Goal: Information Seeking & Learning: Check status

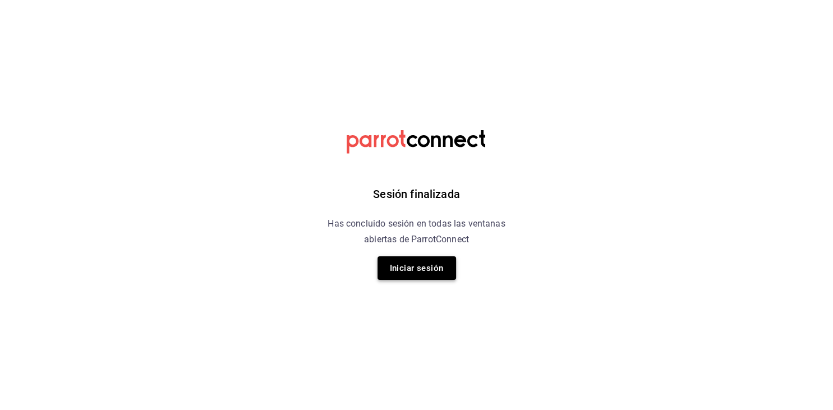
click at [398, 274] on button "Iniciar sesión" at bounding box center [416, 268] width 79 height 24
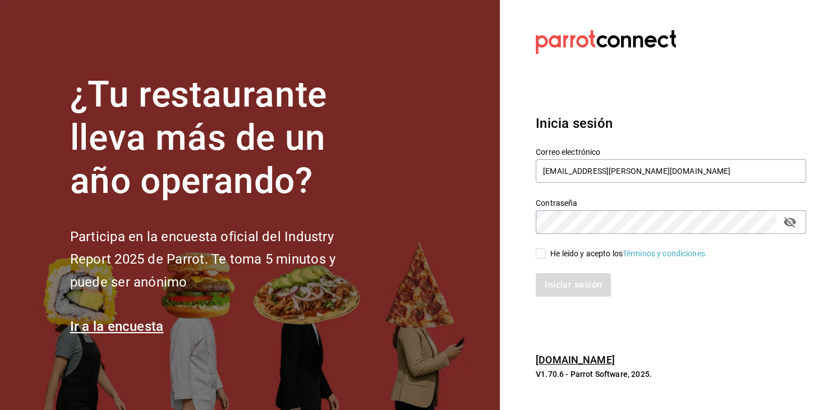
click at [542, 255] on input "He leído y acepto los Términos y condiciones." at bounding box center [541, 253] width 10 height 10
checkbox input "true"
click at [579, 287] on button "Iniciar sesión" at bounding box center [574, 285] width 76 height 24
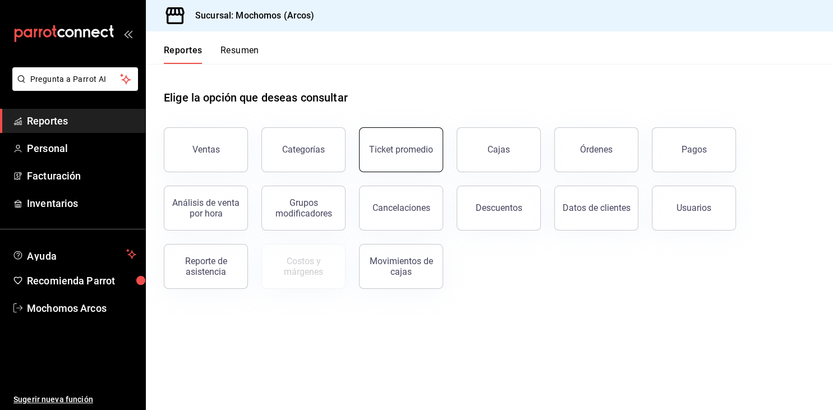
click at [418, 147] on div "Ticket promedio" at bounding box center [401, 149] width 64 height 11
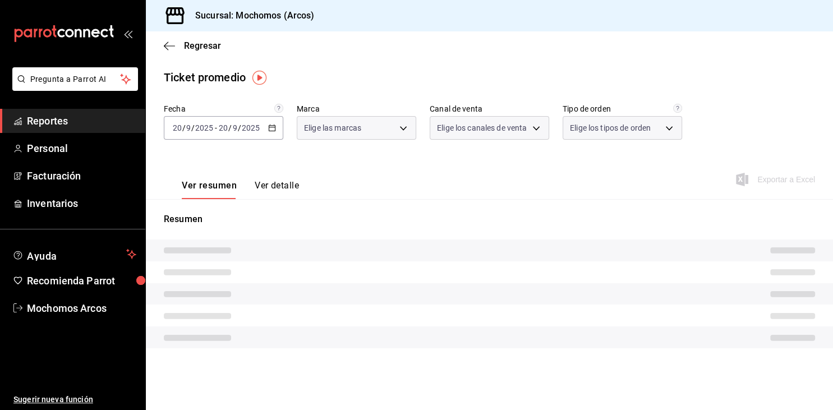
type input "dd36a3dd-8c35-4563-bc3a-0ae6137ce787"
type input "PARROT,UBER_EATS,RAPPI,DIDI_FOOD,ONLINE"
type input "c6b8ee8d-4955-4723-bae1-372b147e207b,27be71f3-ce18-4cfa-bd3b-e966efc6a73f,EXTER…"
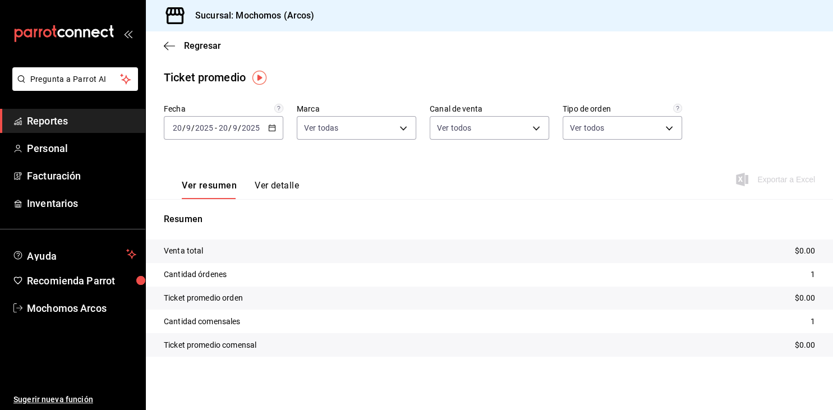
click at [246, 131] on input "2025" at bounding box center [250, 127] width 19 height 9
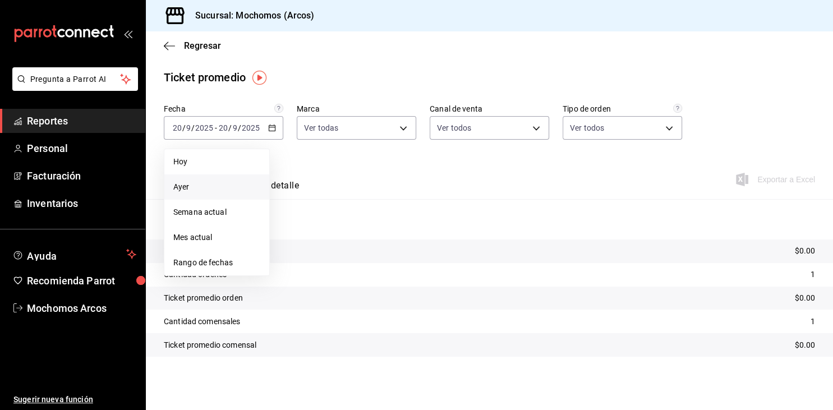
click at [187, 193] on li "Ayer" at bounding box center [216, 186] width 105 height 25
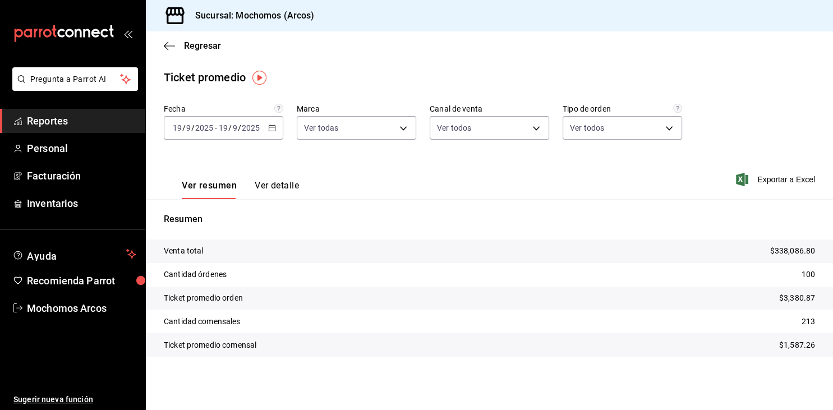
click at [472, 282] on tr "Cantidad órdenes 100" at bounding box center [489, 275] width 687 height 24
click at [277, 131] on div "[DATE] [DATE] - [DATE] [DATE]" at bounding box center [223, 128] width 119 height 24
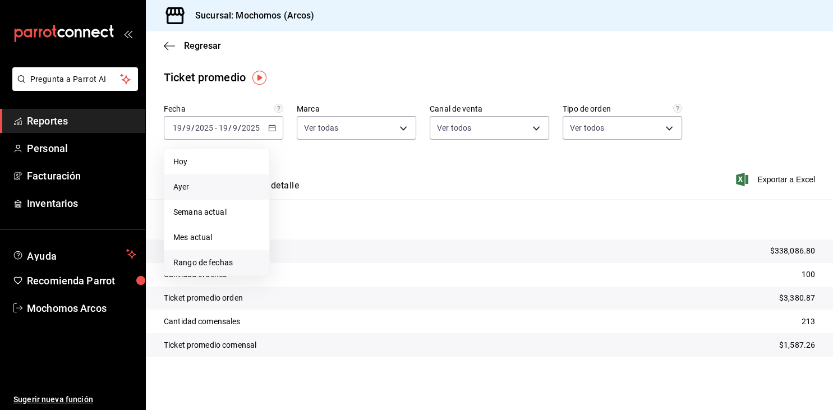
click at [197, 259] on span "Rango de fechas" at bounding box center [216, 263] width 87 height 12
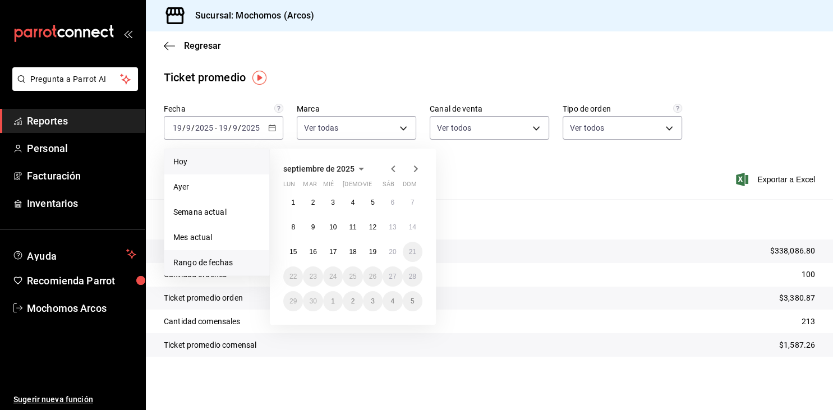
click at [239, 171] on li "Hoy" at bounding box center [216, 161] width 105 height 25
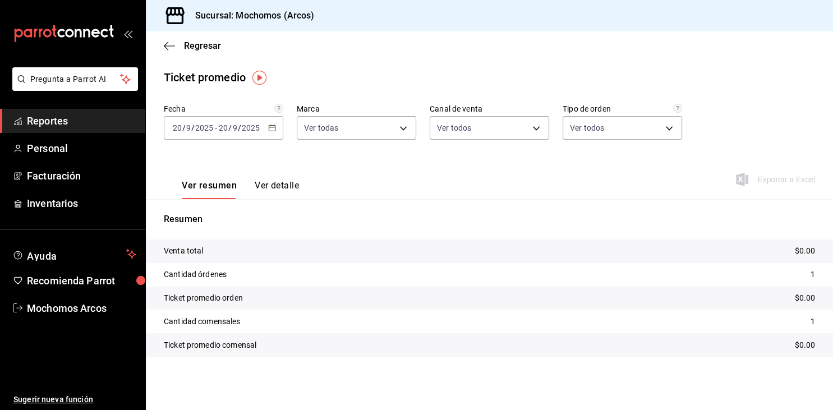
click at [49, 121] on span "Reportes" at bounding box center [81, 120] width 109 height 15
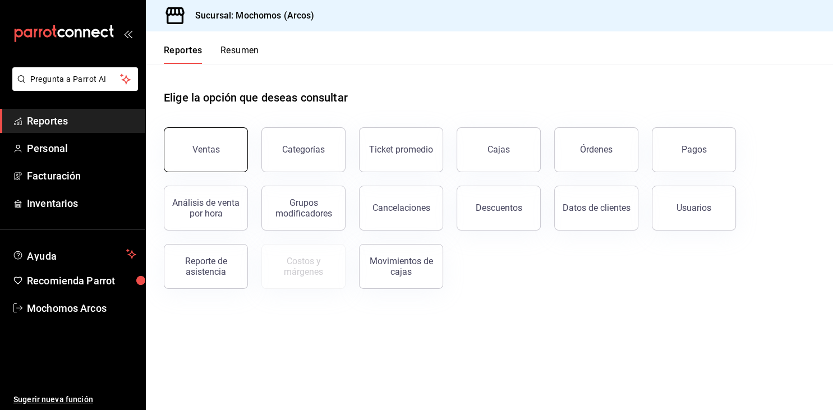
click at [225, 150] on button "Ventas" at bounding box center [206, 149] width 84 height 45
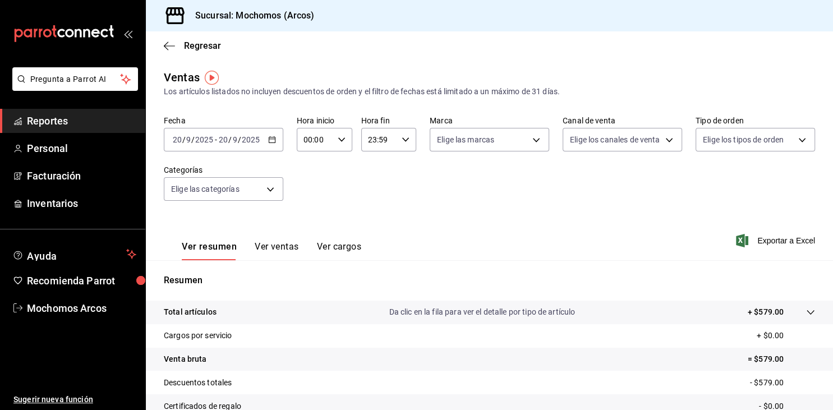
click at [338, 144] on div "00:00 Hora inicio" at bounding box center [325, 140] width 56 height 24
click at [338, 144] on div at bounding box center [416, 205] width 833 height 410
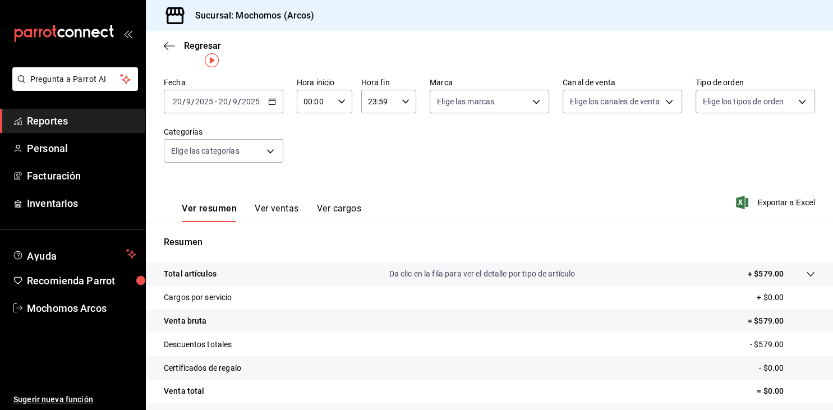
scroll to position [39, 0]
click at [345, 105] on div "00:00 Hora inicio" at bounding box center [325, 101] width 56 height 24
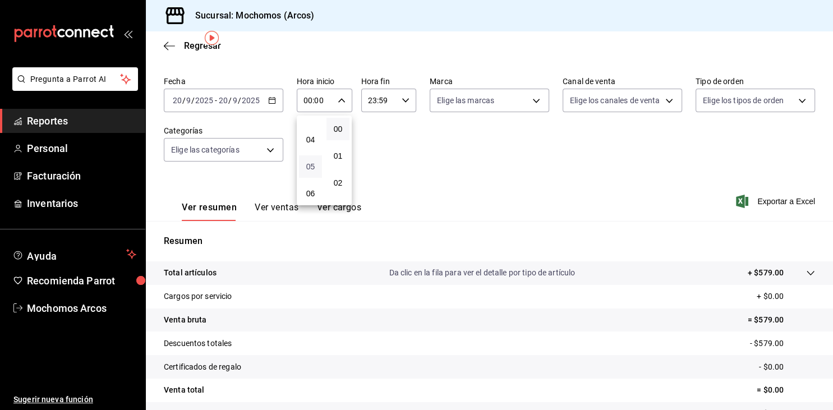
scroll to position [98, 0]
click at [309, 170] on span "05" at bounding box center [311, 166] width 10 height 9
type input "05:00"
click at [306, 166] on button "05" at bounding box center [310, 166] width 23 height 22
click at [389, 100] on div at bounding box center [416, 205] width 833 height 410
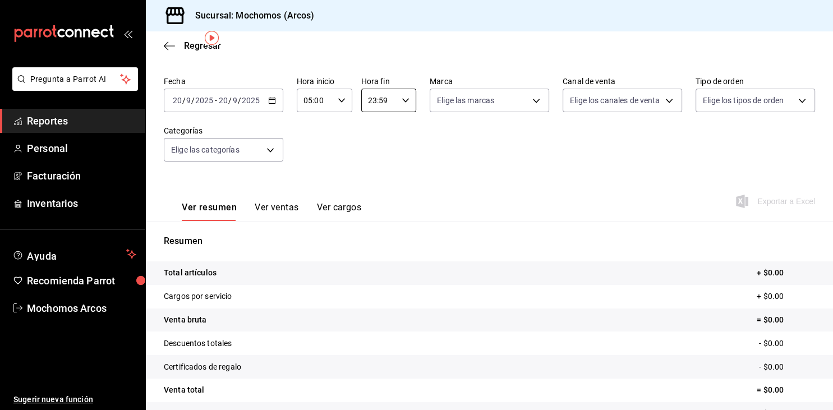
click at [389, 100] on input "23:59" at bounding box center [379, 100] width 36 height 22
click at [374, 123] on button "03" at bounding box center [374, 115] width 23 height 22
type input "03:59"
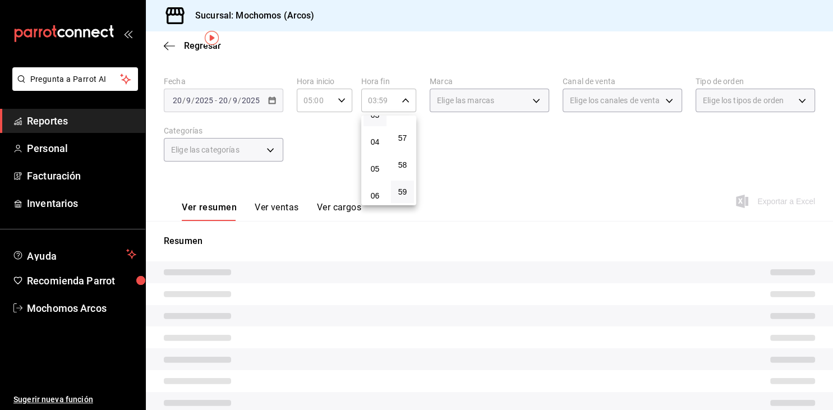
scroll to position [25, 0]
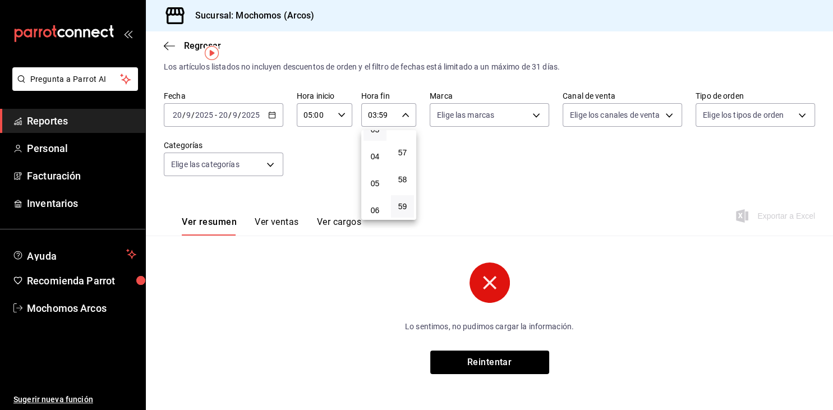
click at [274, 112] on div at bounding box center [416, 205] width 833 height 410
click at [274, 112] on icon "button" at bounding box center [272, 115] width 8 height 8
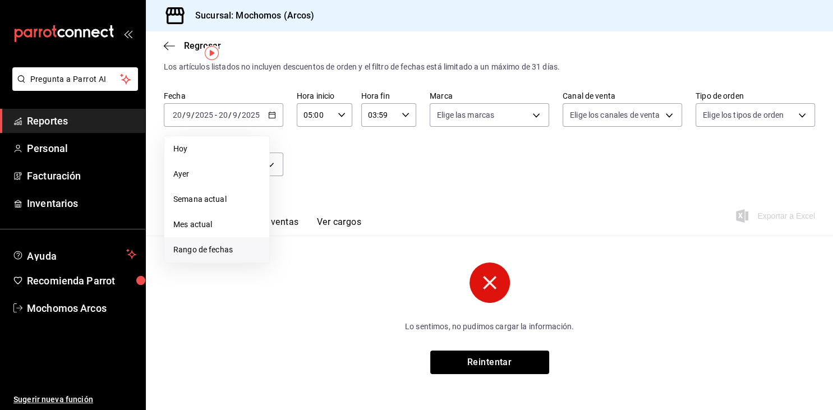
click at [202, 250] on span "Rango de fechas" at bounding box center [216, 250] width 87 height 12
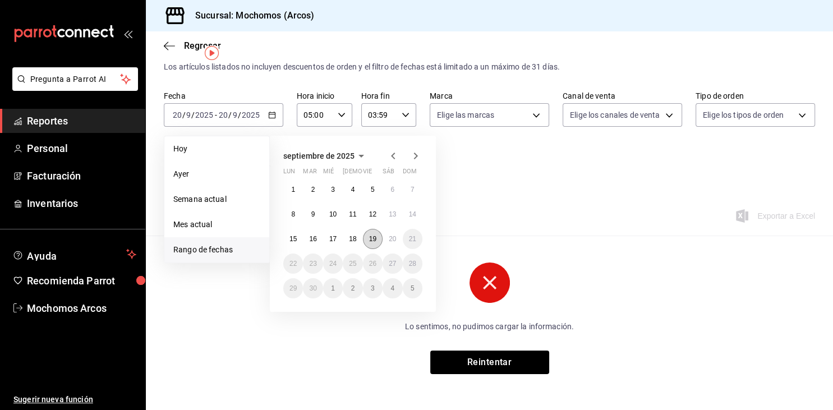
click at [371, 241] on abbr "19" at bounding box center [372, 239] width 7 height 8
click at [398, 244] on button "20" at bounding box center [392, 239] width 20 height 20
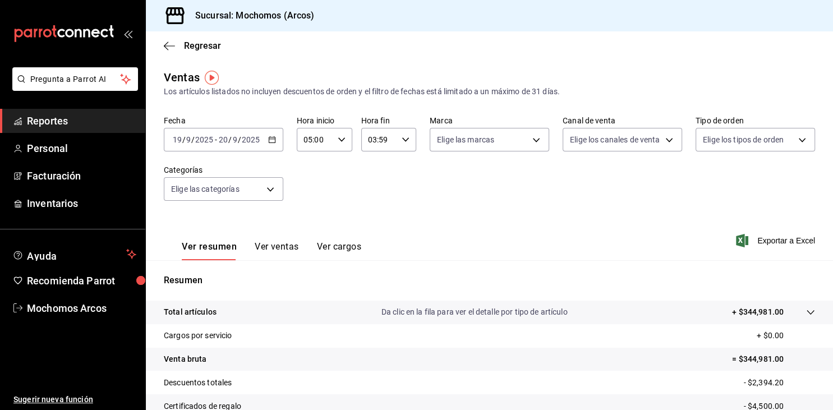
click at [274, 134] on div "[DATE] [DATE] - [DATE] [DATE]" at bounding box center [223, 140] width 119 height 24
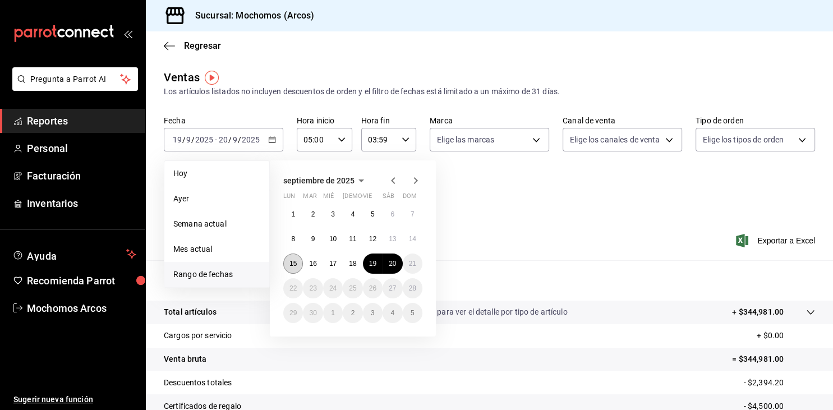
click at [295, 262] on abbr "15" at bounding box center [292, 264] width 7 height 8
click at [389, 265] on abbr "20" at bounding box center [392, 264] width 7 height 8
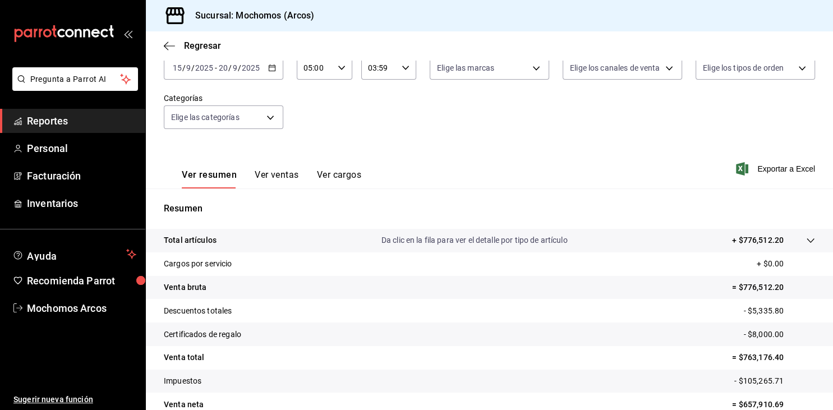
scroll to position [127, 0]
